Goal: Task Accomplishment & Management: Manage account settings

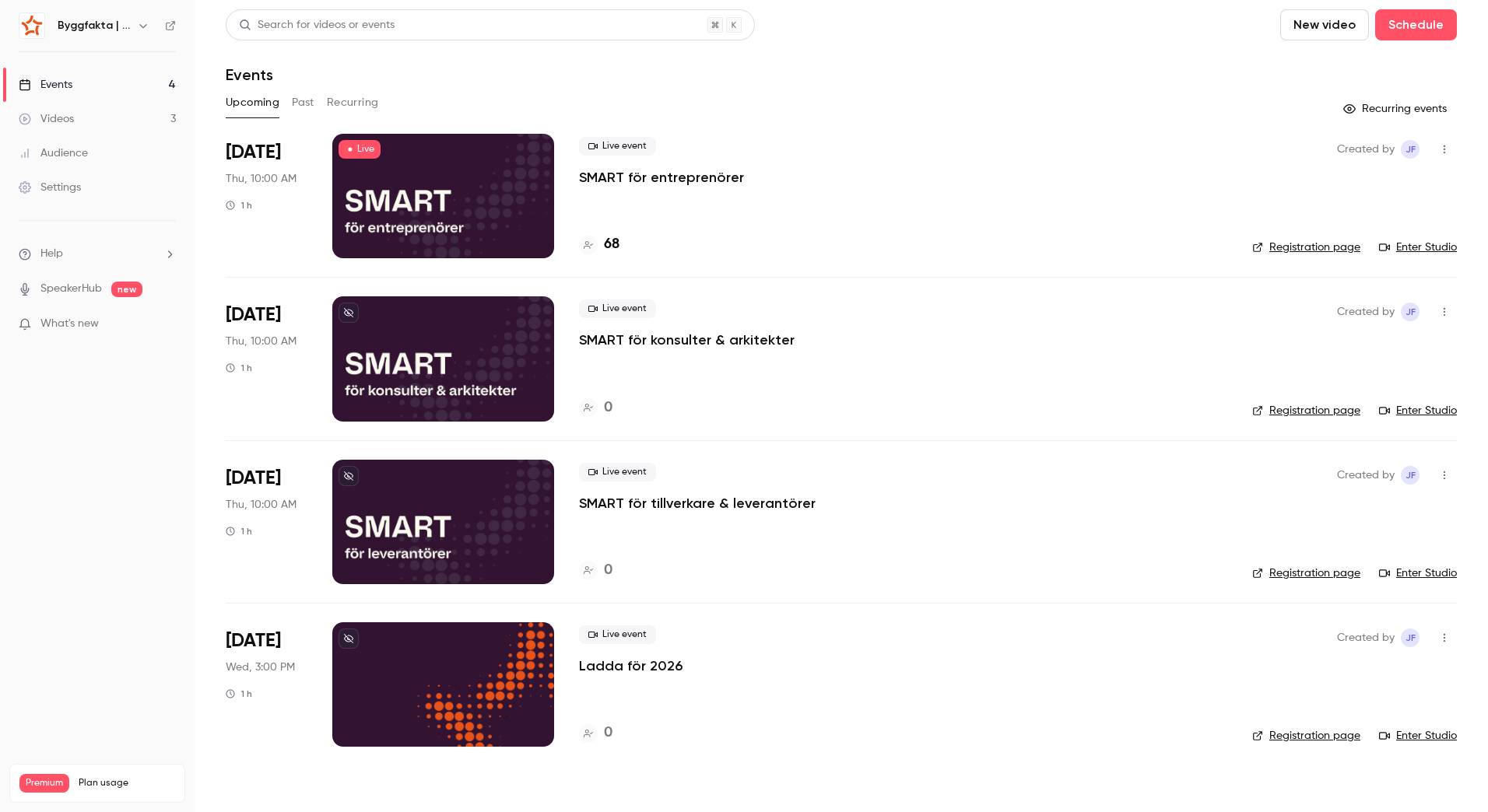
click at [1011, 169] on div "Live event SMART för entreprenörer" at bounding box center [902, 162] width 648 height 50
click at [718, 171] on p "SMART för entreprenörer" at bounding box center [661, 177] width 165 height 18
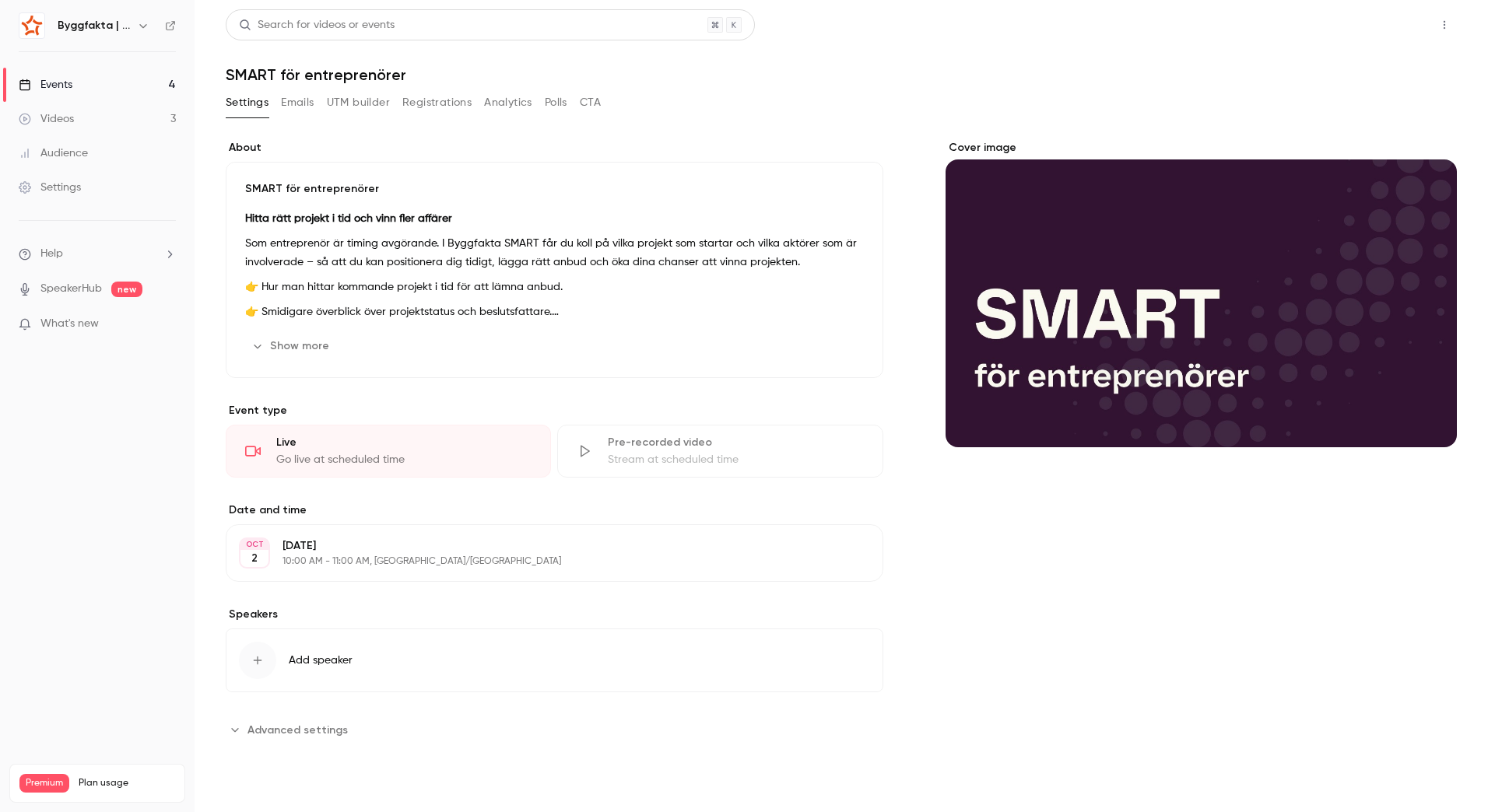
click at [1386, 20] on button "Share" at bounding box center [1388, 25] width 61 height 31
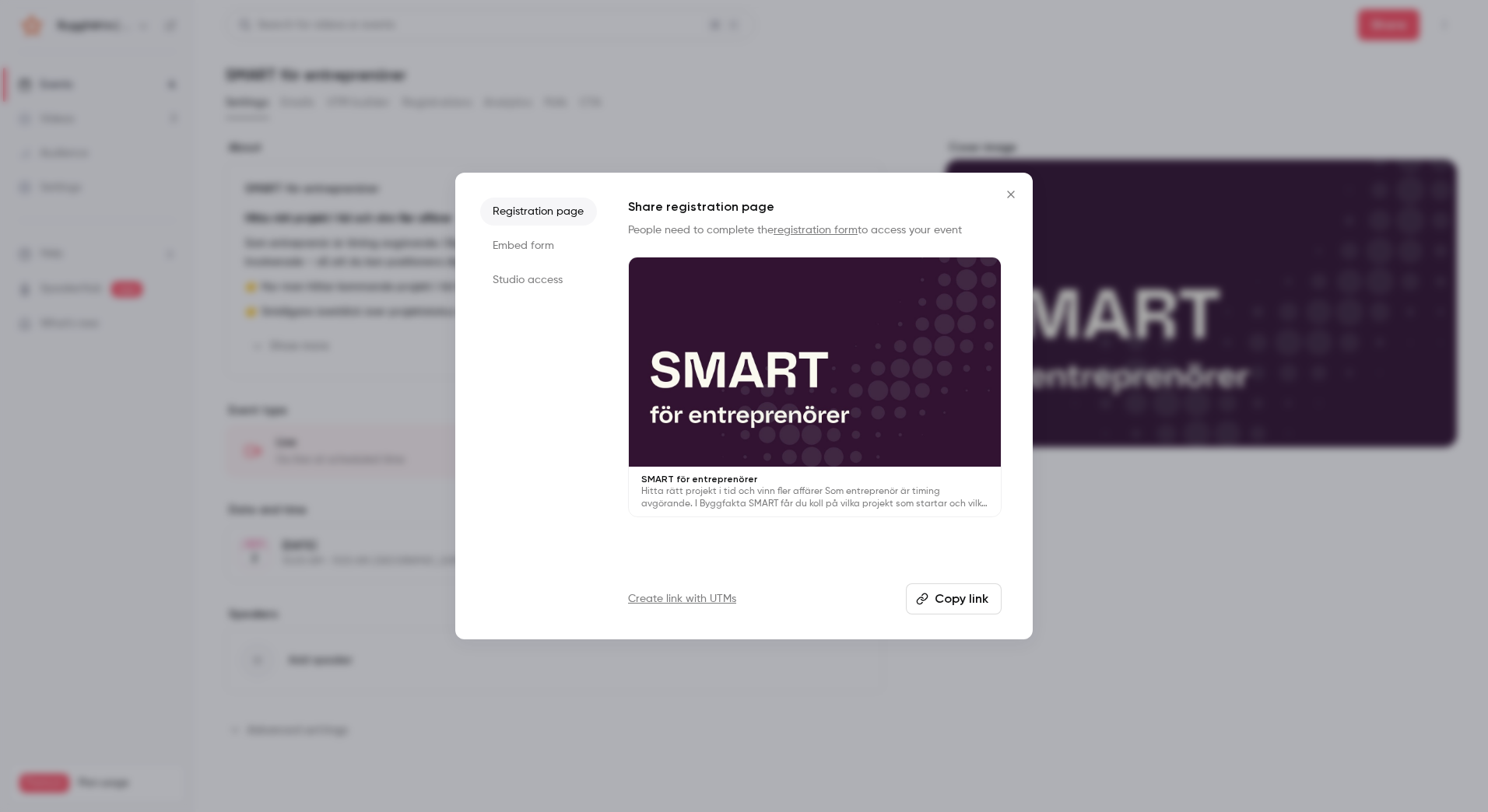
click at [935, 602] on button "Copy link" at bounding box center [953, 599] width 96 height 31
click at [1018, 202] on button "Close" at bounding box center [1011, 194] width 31 height 31
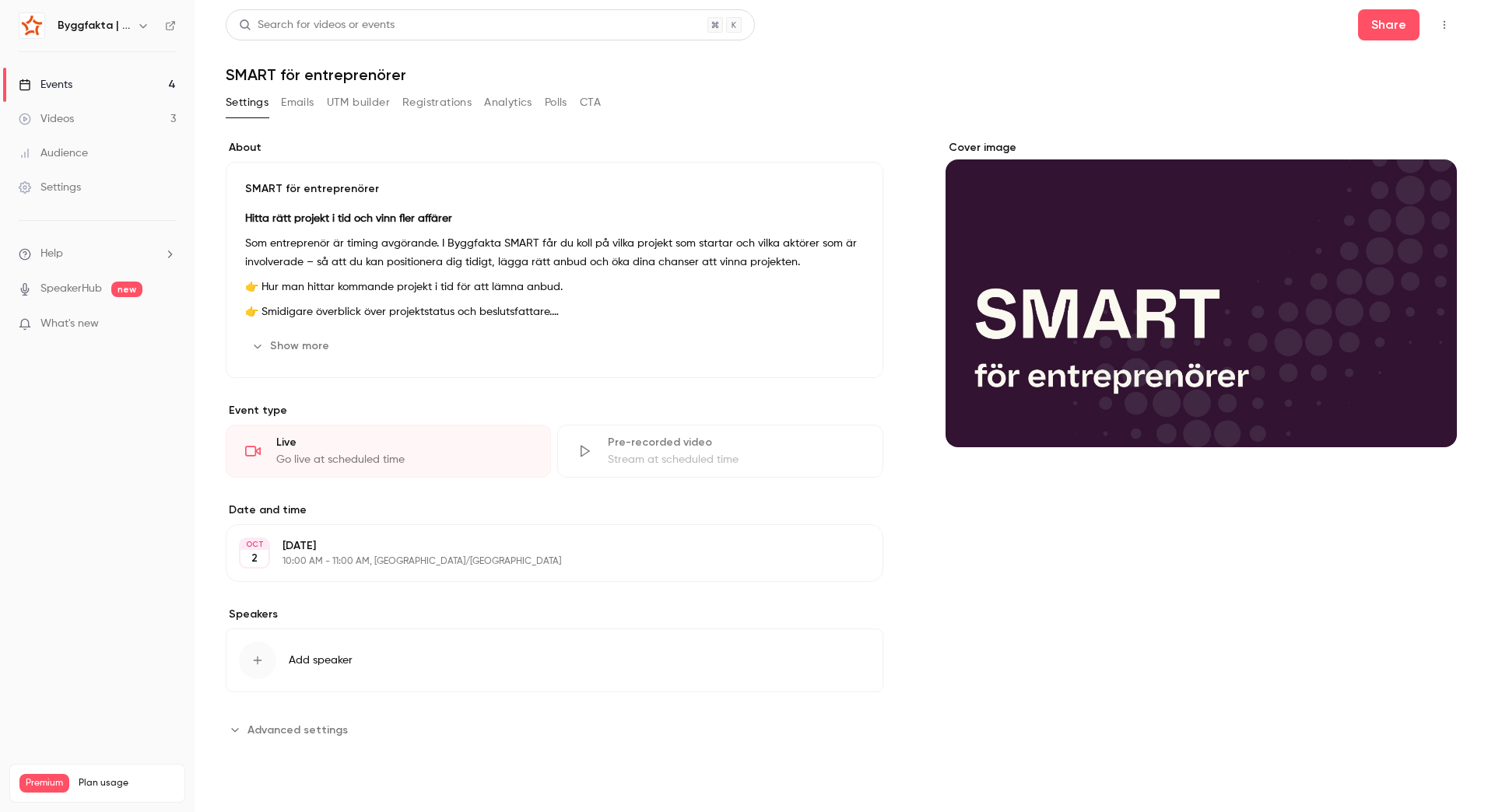
click at [439, 109] on button "Registrations" at bounding box center [437, 103] width 69 height 25
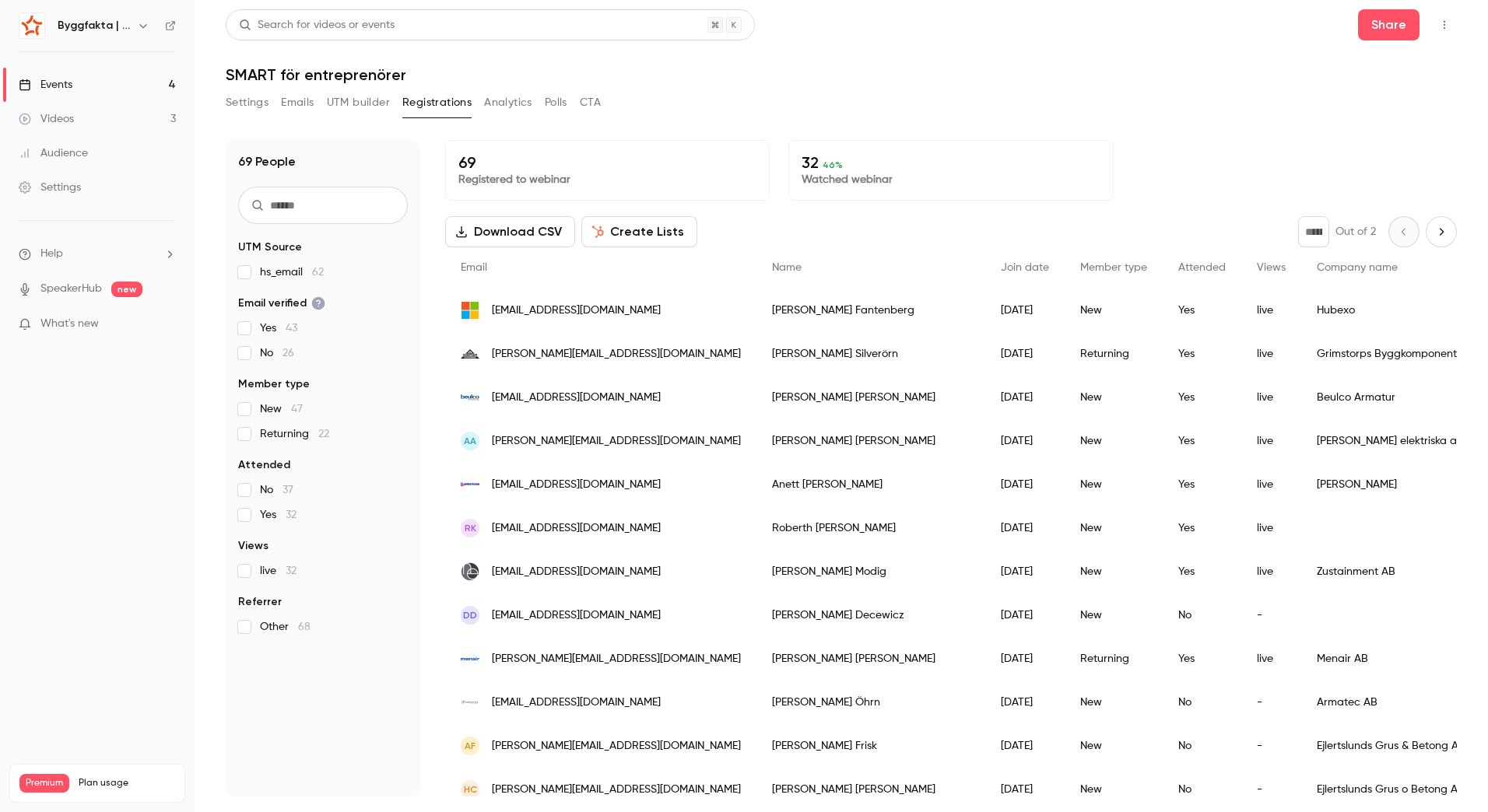
click at [305, 107] on button "Emails" at bounding box center [298, 103] width 33 height 25
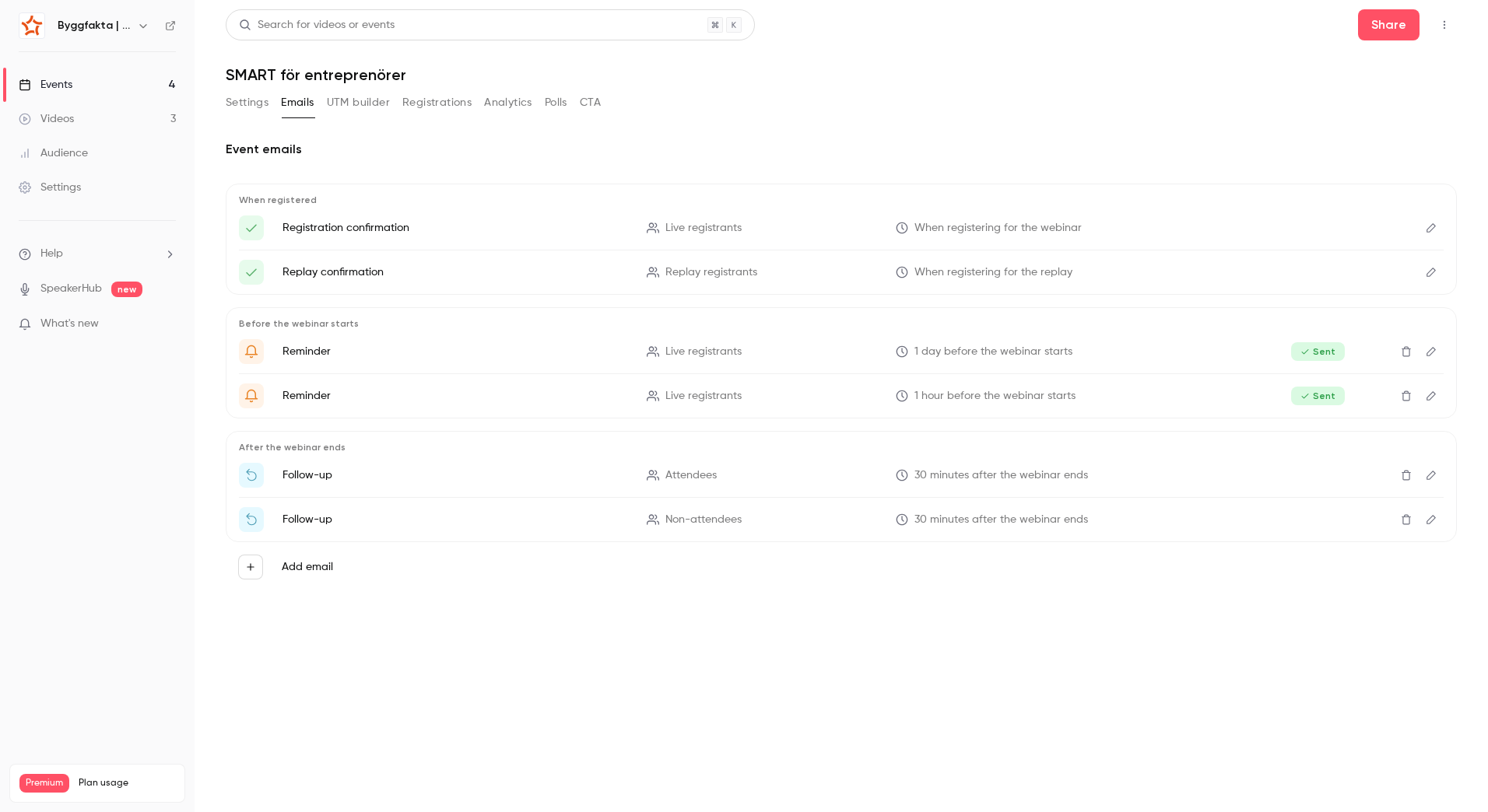
click at [1428, 475] on icon "Edit" at bounding box center [1431, 475] width 10 height 10
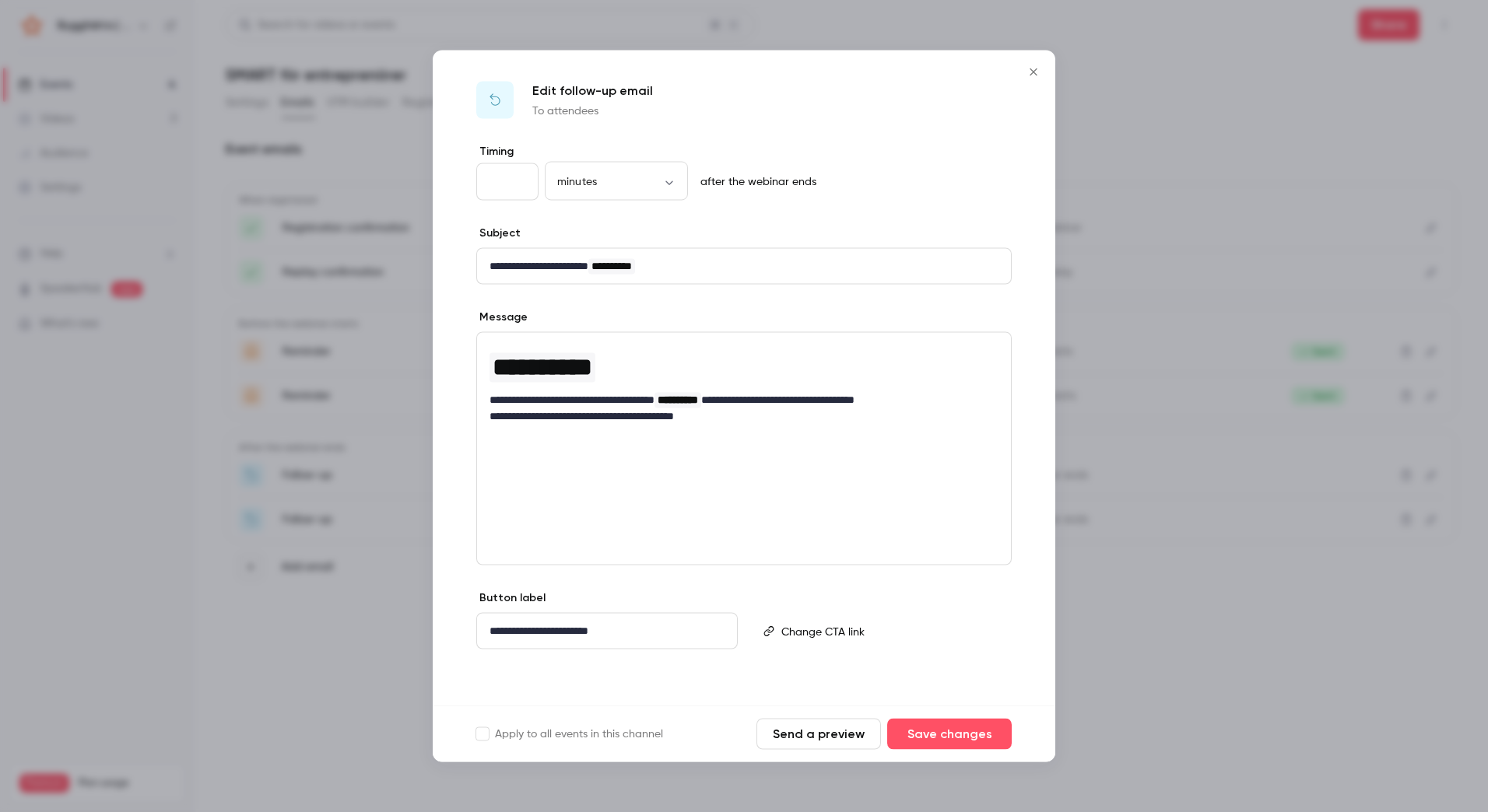
click at [503, 175] on input "**" at bounding box center [507, 181] width 62 height 37
type input "*"
type input "**"
click at [973, 734] on button "Save changes" at bounding box center [949, 734] width 125 height 31
